Goal: Task Accomplishment & Management: Use online tool/utility

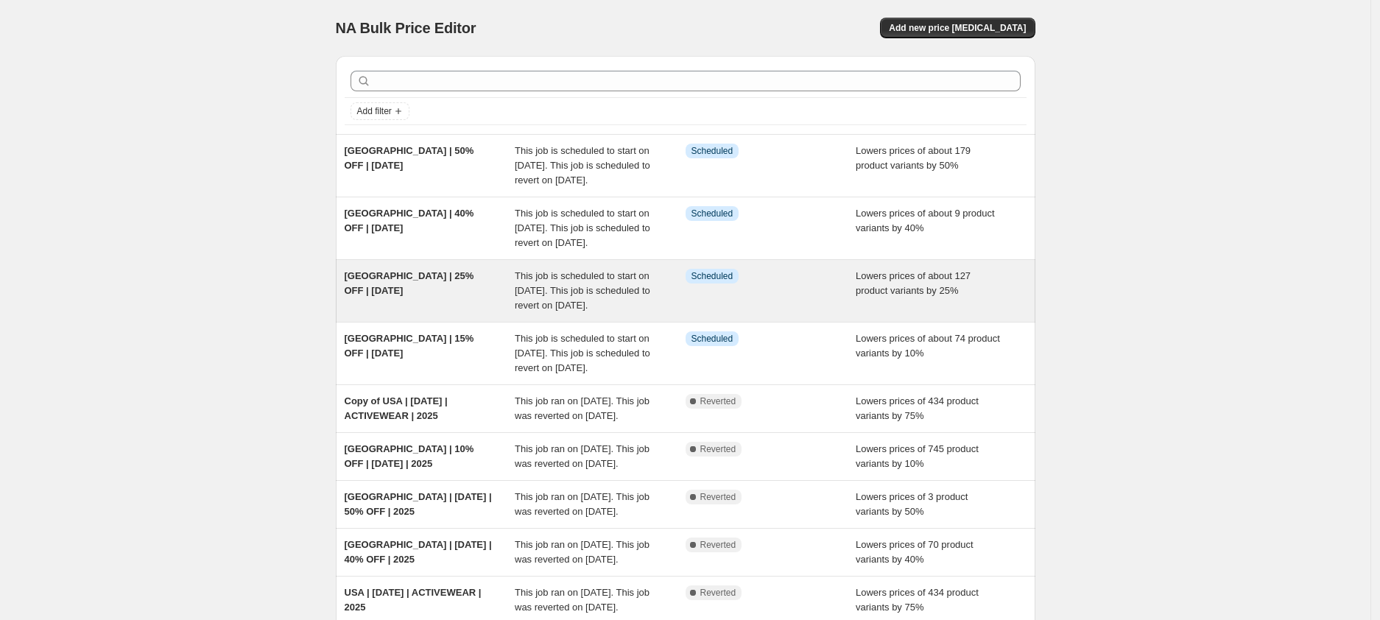
click at [411, 312] on div "[GEOGRAPHIC_DATA] | 25% OFF | [DATE]" at bounding box center [430, 291] width 171 height 44
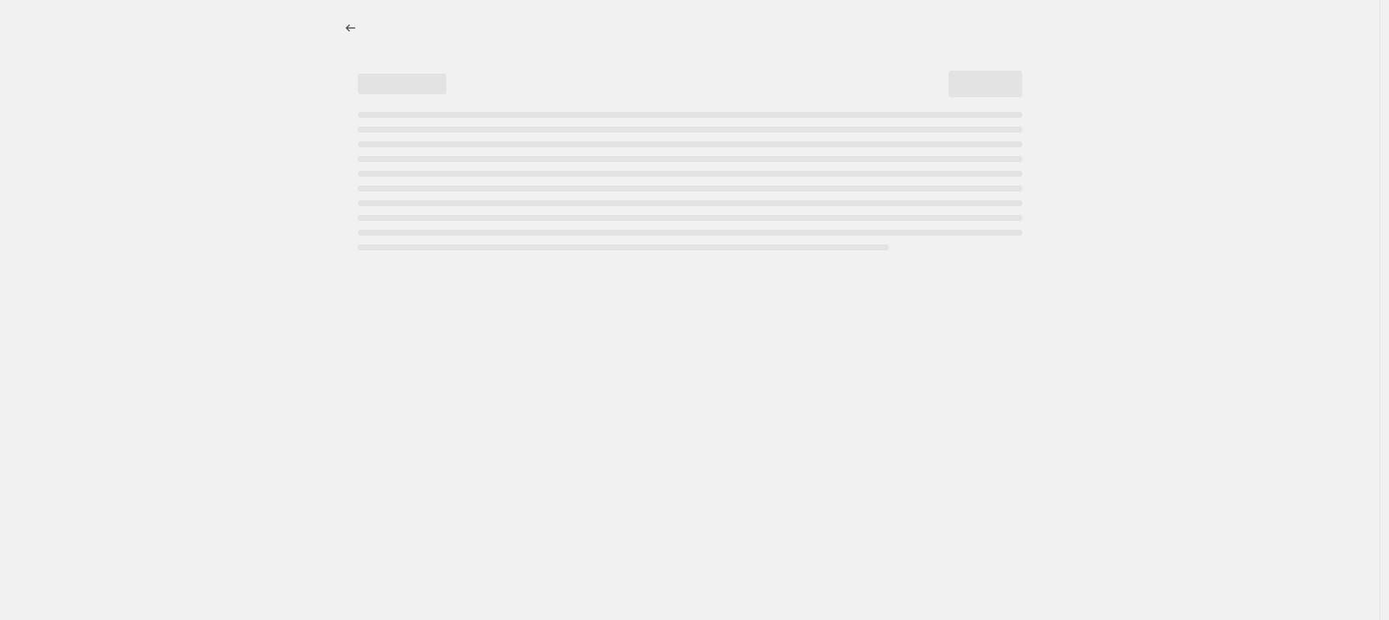
select select "percentage"
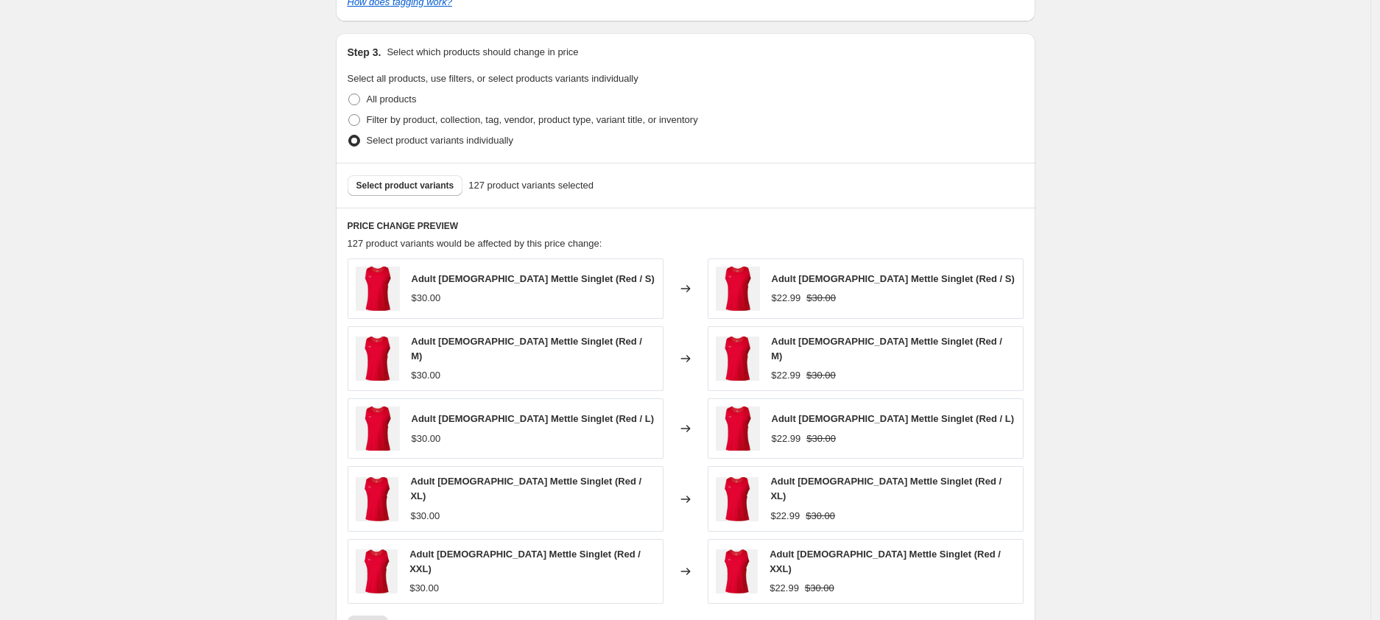
scroll to position [837, 0]
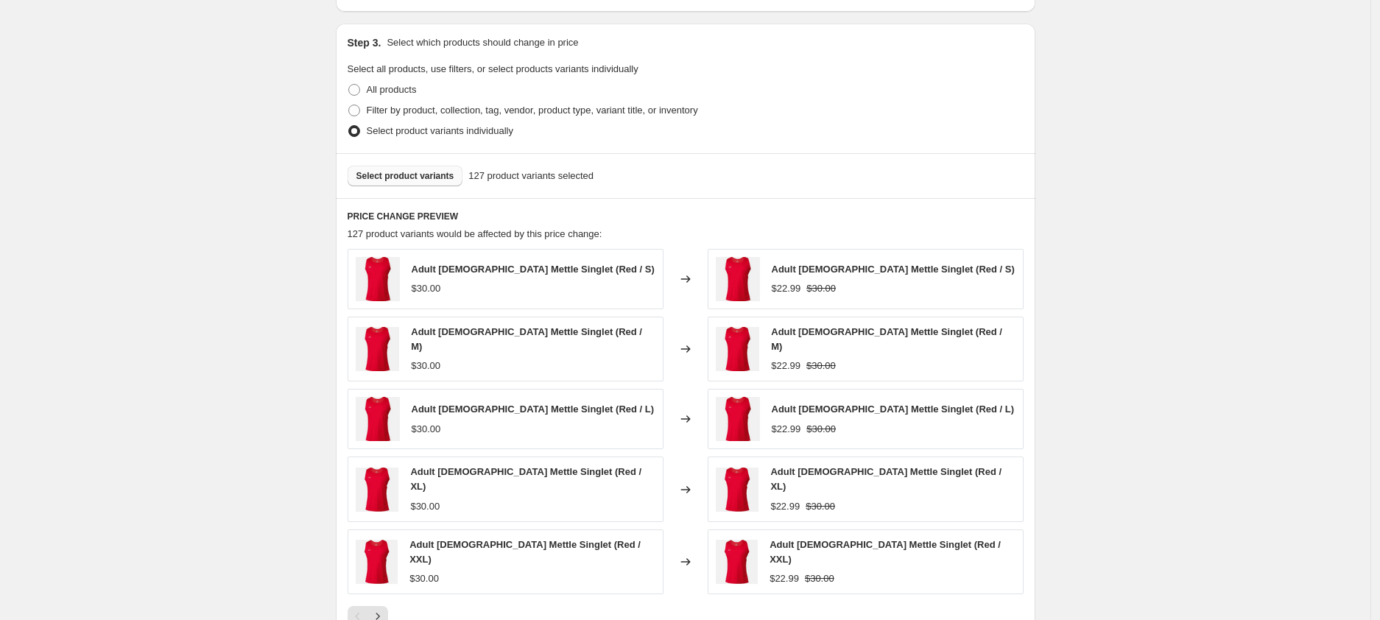
click at [443, 183] on button "Select product variants" at bounding box center [406, 176] width 116 height 21
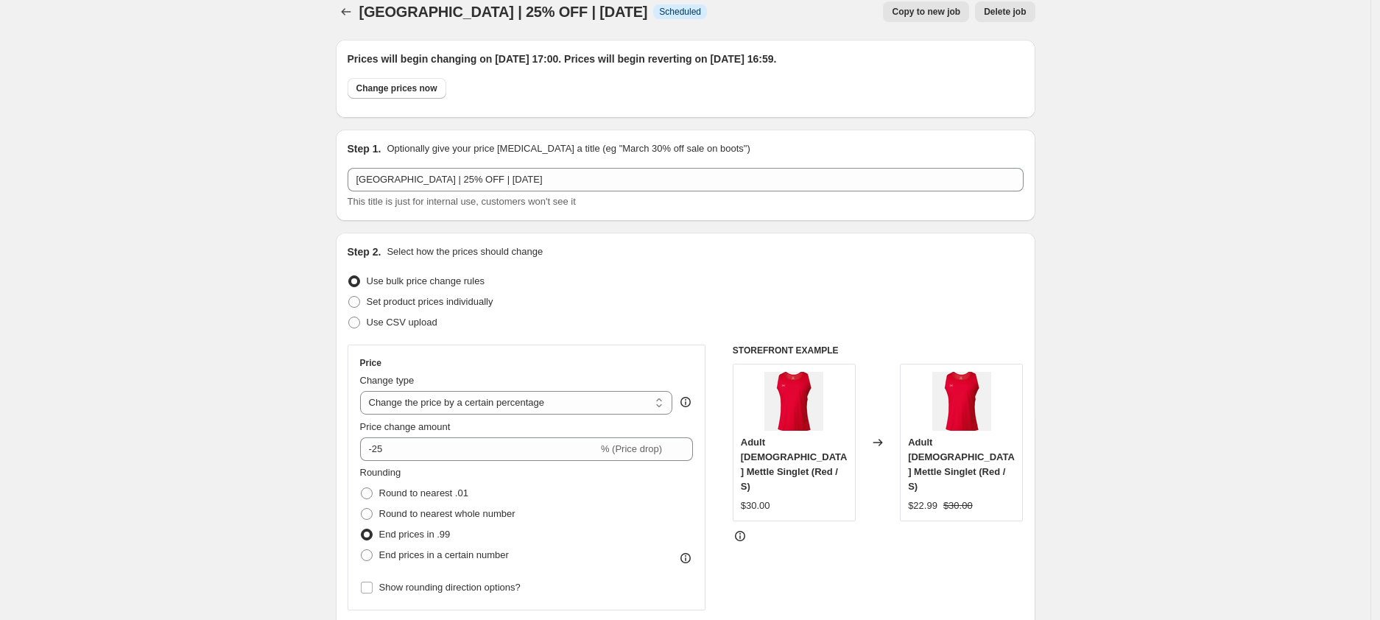
scroll to position [0, 0]
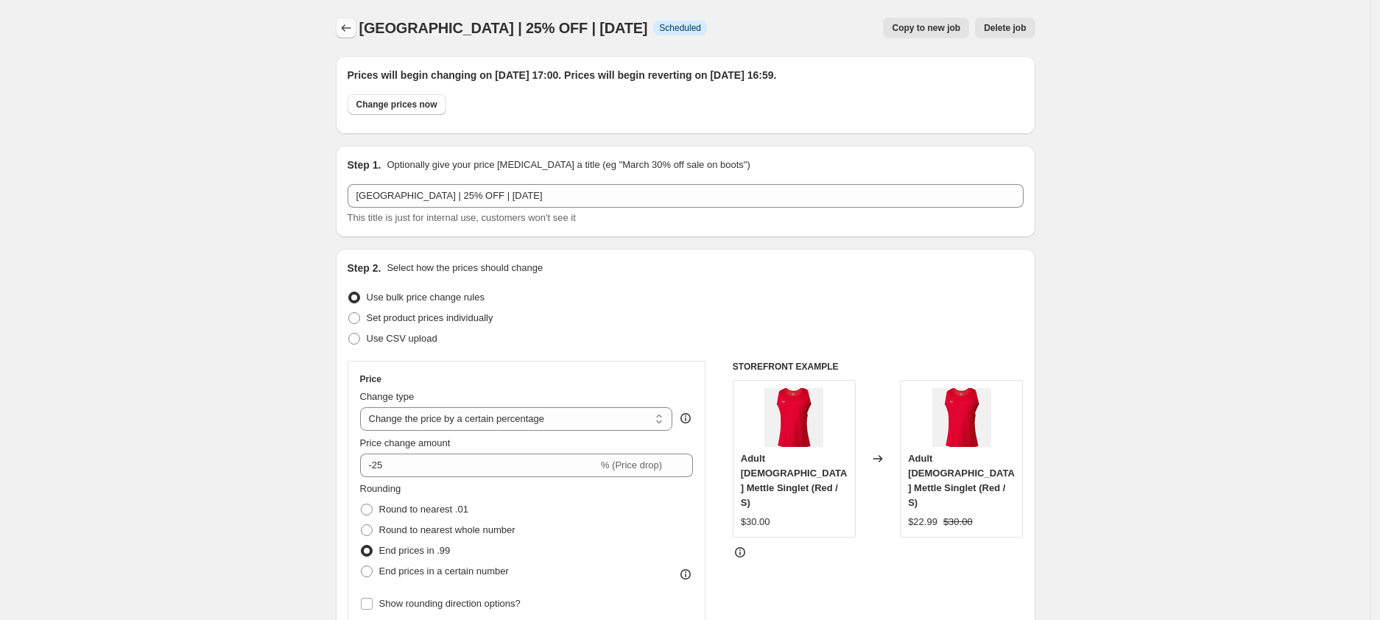
click at [348, 21] on icon "Price change jobs" at bounding box center [346, 28] width 15 height 15
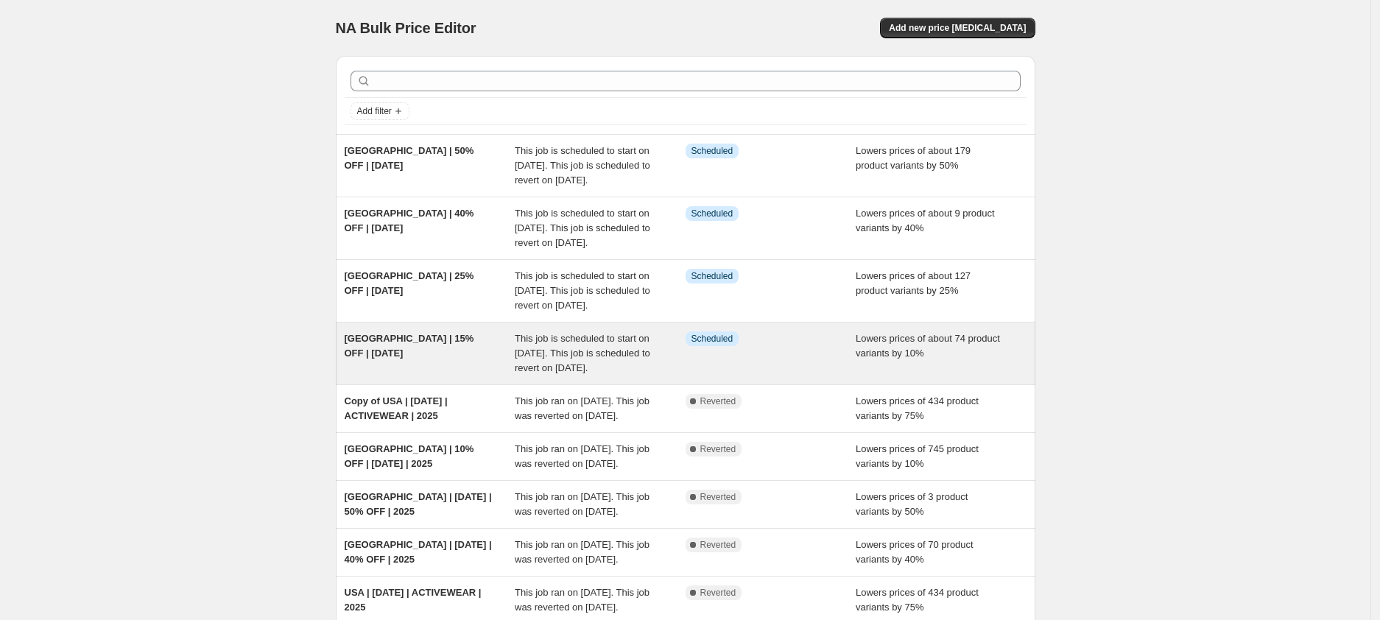
click at [407, 376] on div "[GEOGRAPHIC_DATA] | 15% OFF | [DATE]" at bounding box center [430, 353] width 171 height 44
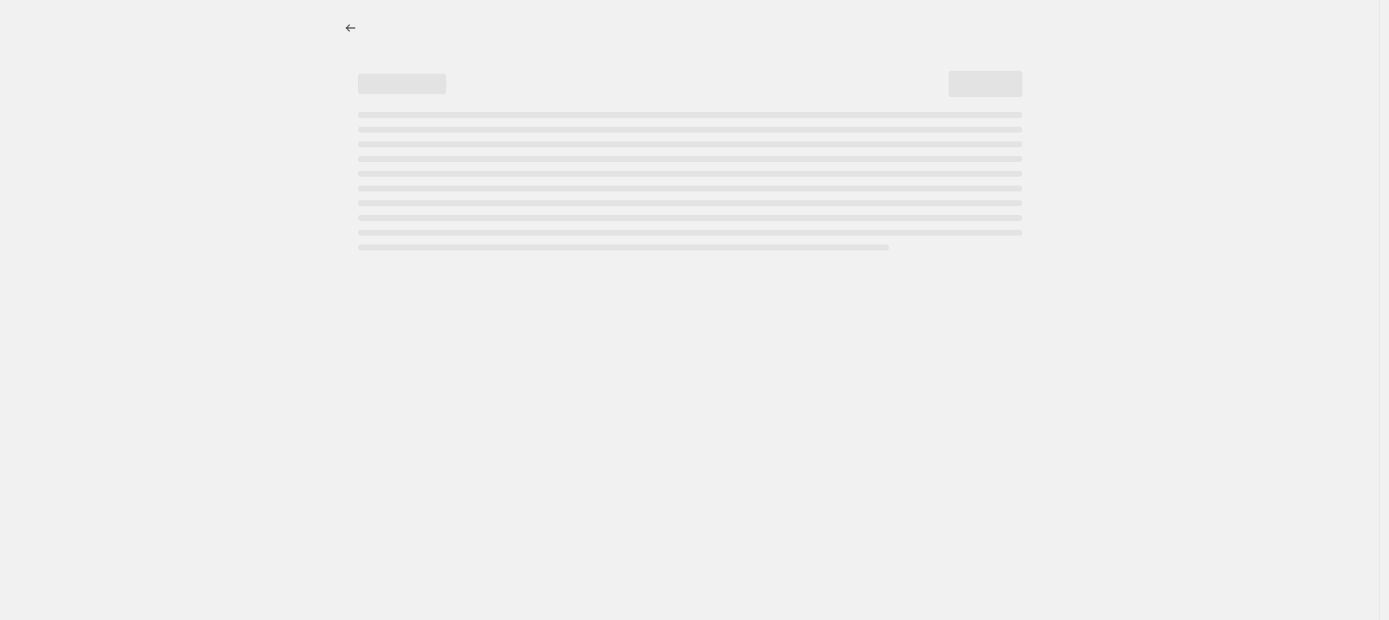
select select "percentage"
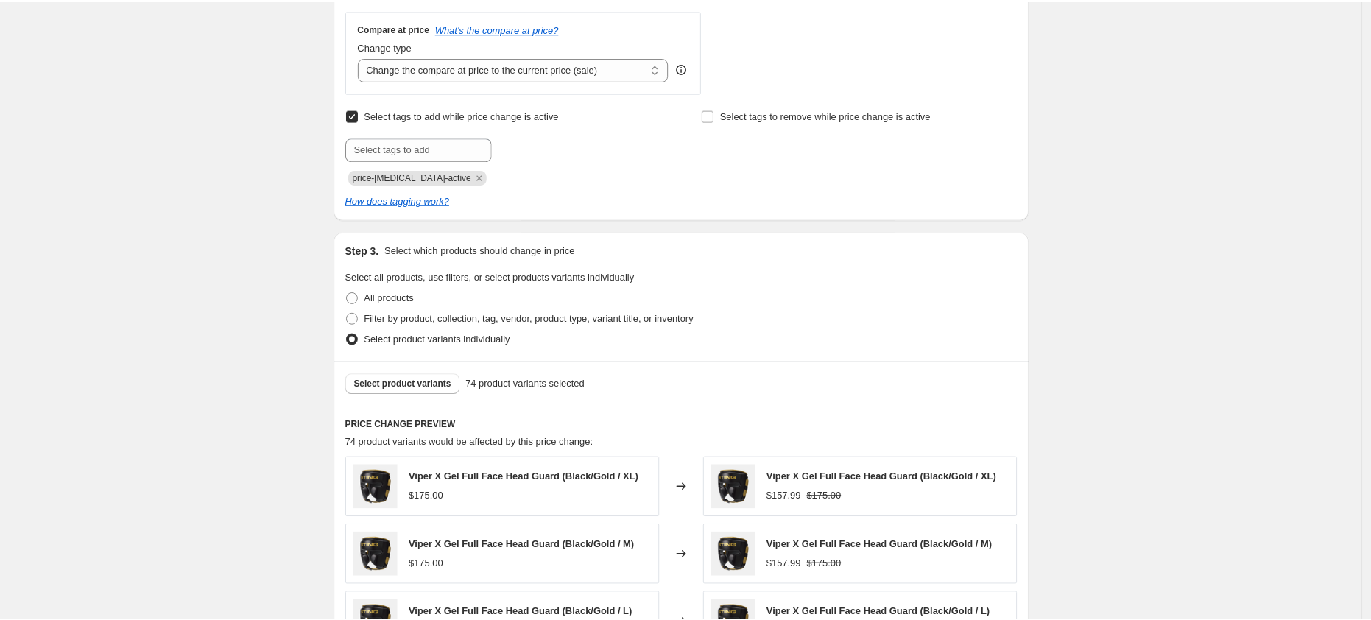
scroll to position [641, 0]
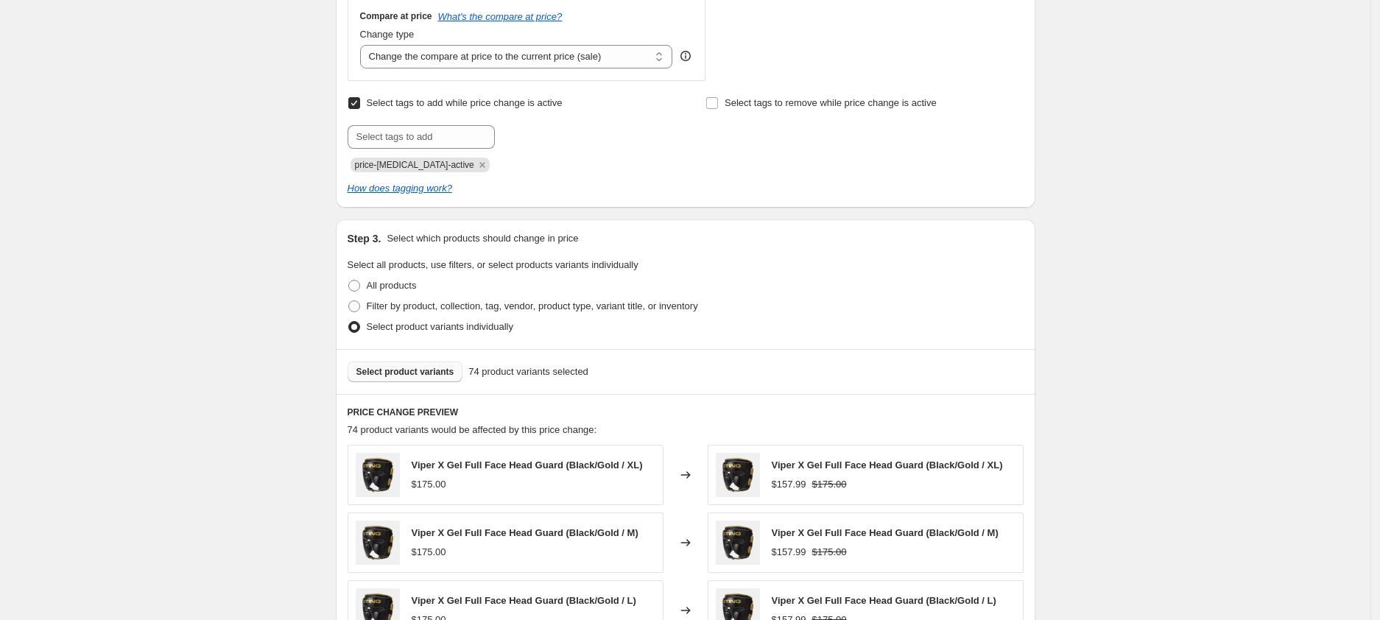
click at [407, 367] on span "Select product variants" at bounding box center [405, 372] width 98 height 12
